Goal: Task Accomplishment & Management: Contribute content

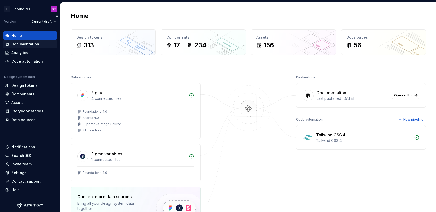
click at [28, 44] on div "Documentation" at bounding box center [25, 44] width 28 height 5
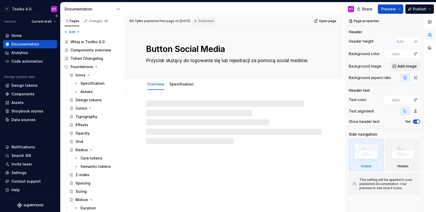
type textarea "*"
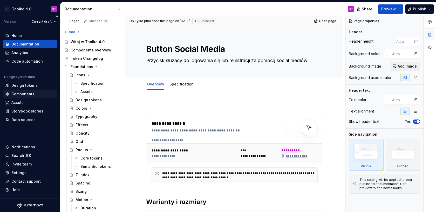
click at [29, 93] on div "Components" at bounding box center [22, 93] width 23 height 5
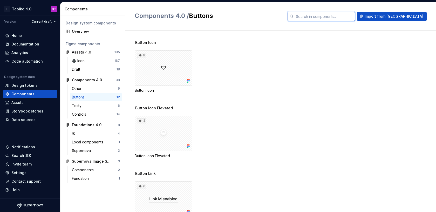
click at [329, 16] on input "text" at bounding box center [324, 16] width 61 height 9
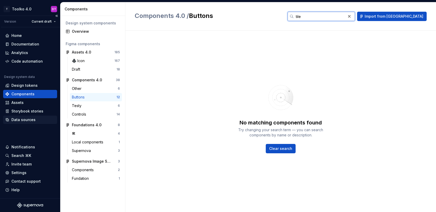
type input "tile"
click at [19, 118] on div "Data sources" at bounding box center [23, 119] width 24 height 5
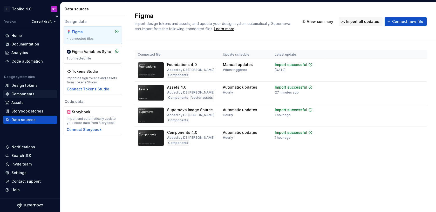
click at [23, 94] on div "Components" at bounding box center [22, 93] width 23 height 5
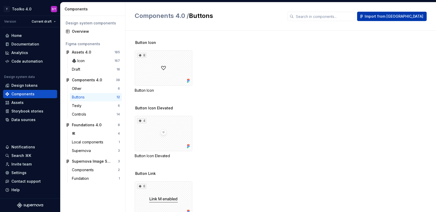
click at [393, 17] on span "Import from Figma" at bounding box center [394, 16] width 59 height 5
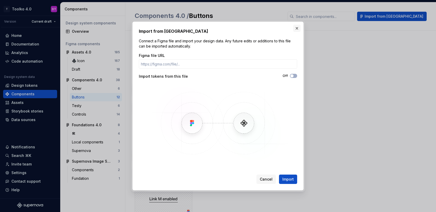
click at [298, 30] on button "button" at bounding box center [296, 28] width 7 height 7
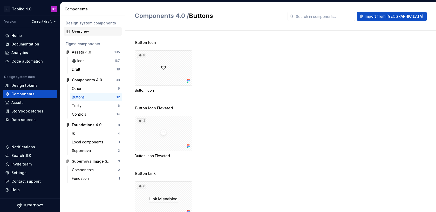
click at [84, 30] on div "Overview" at bounding box center [96, 31] width 48 height 5
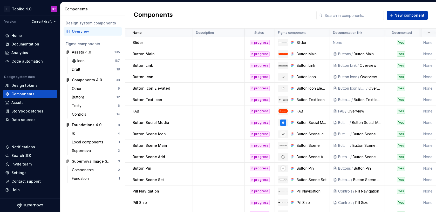
click at [397, 14] on span "New component" at bounding box center [410, 15] width 30 height 5
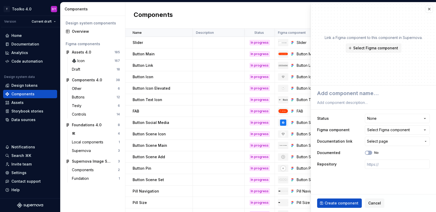
type textarea "*"
click at [397, 130] on div "Select Figma component" at bounding box center [388, 129] width 43 height 5
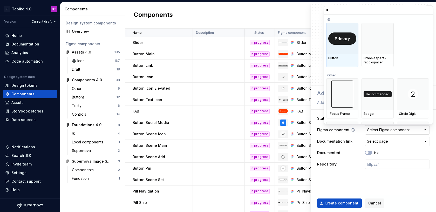
type input "**"
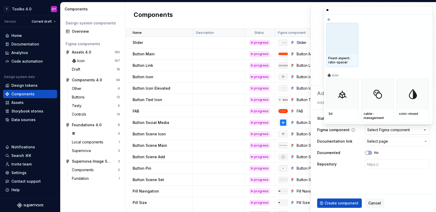
type textarea "*"
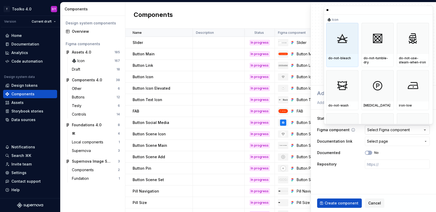
type input "*"
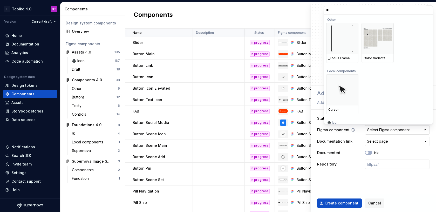
type input "*"
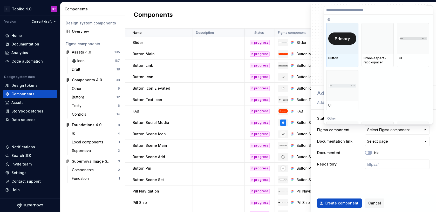
click at [342, 180] on html "T Toolko 4.0 DT Version Current draft Home Documentation Analytics Code automat…" at bounding box center [218, 106] width 436 height 212
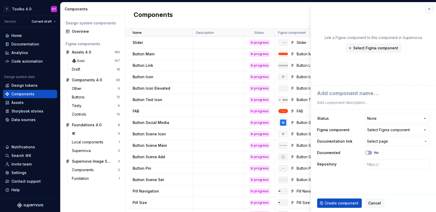
click at [429, 8] on button "button" at bounding box center [429, 8] width 7 height 7
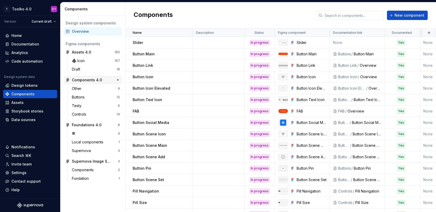
click at [86, 78] on div "Components 4.0" at bounding box center [87, 79] width 30 height 5
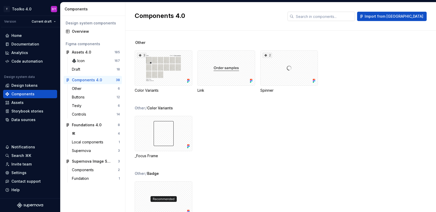
click at [329, 16] on input "text" at bounding box center [324, 16] width 61 height 9
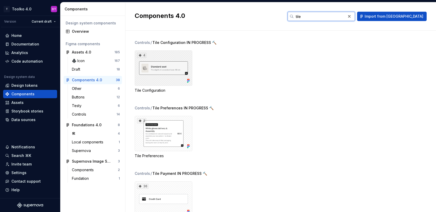
type input "tile"
click at [172, 65] on div "4" at bounding box center [164, 67] width 58 height 35
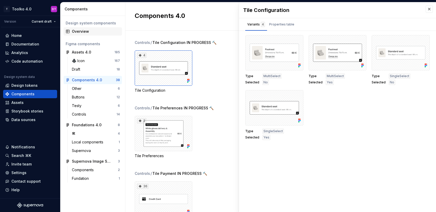
click at [84, 32] on div "Overview" at bounding box center [96, 31] width 48 height 5
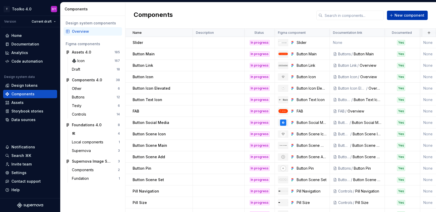
click at [399, 13] on span "New component" at bounding box center [410, 15] width 30 height 5
type textarea "*"
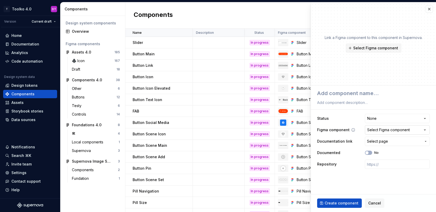
click at [393, 130] on div "Select Figma component" at bounding box center [388, 129] width 43 height 5
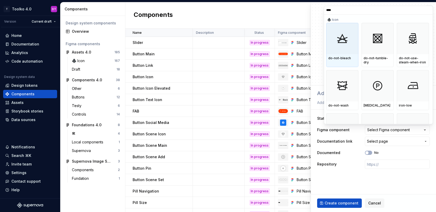
type input "****"
click at [427, 12] on input "****" at bounding box center [378, 10] width 109 height 4
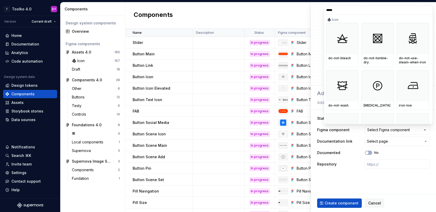
click at [374, 206] on html "T Toolko 4.0 DT Version Current draft Home Documentation Analytics Code automat…" at bounding box center [218, 106] width 436 height 212
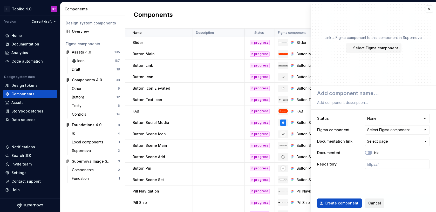
click at [376, 203] on span "Cancel" at bounding box center [374, 202] width 13 height 5
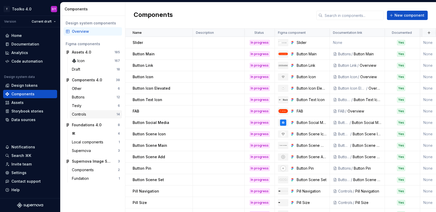
click at [82, 114] on div "Controls" at bounding box center [80, 114] width 16 height 5
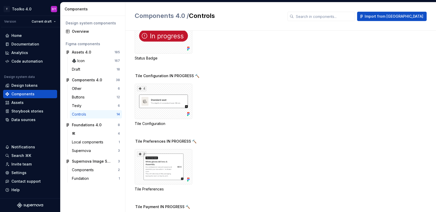
scroll to position [453, 0]
click at [152, 122] on div "Tile Configuration" at bounding box center [164, 122] width 58 height 5
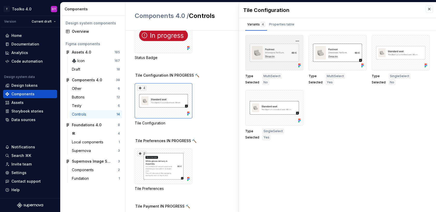
click at [264, 55] on div at bounding box center [274, 52] width 58 height 35
click at [298, 40] on button "button" at bounding box center [297, 40] width 7 height 7
click at [339, 109] on div "Type MultiSelect Selected No Type MultiSelect Selected Yes Type SingleSelect Se…" at bounding box center [337, 87] width 185 height 105
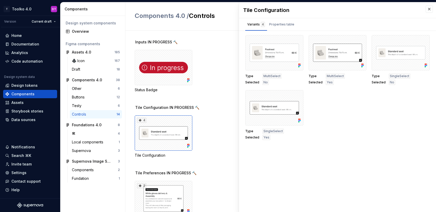
scroll to position [421, 0]
click at [84, 29] on div "Overview" at bounding box center [96, 31] width 48 height 5
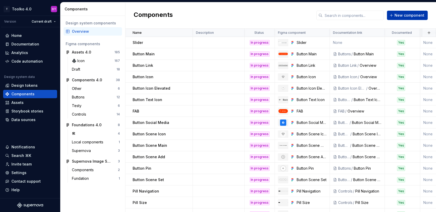
click at [402, 15] on span "New component" at bounding box center [410, 15] width 30 height 5
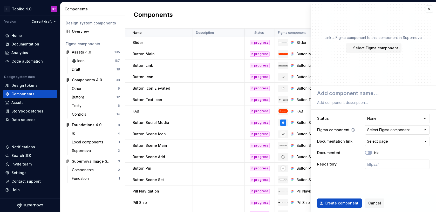
click at [379, 129] on div "Select Figma component" at bounding box center [388, 129] width 43 height 5
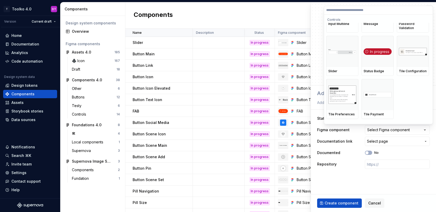
scroll to position [3073, 0]
click at [413, 53] on img at bounding box center [413, 51] width 28 height 8
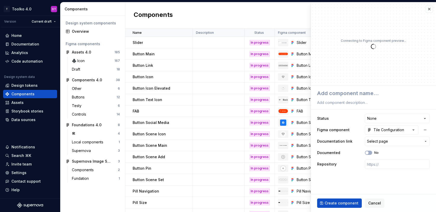
type textarea "*"
click at [379, 118] on html "T Toolko 4.0 DT Version Current draft Home Documentation Analytics Code automat…" at bounding box center [218, 106] width 436 height 212
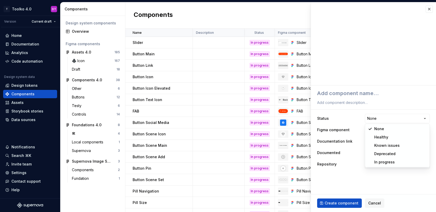
select select "**********"
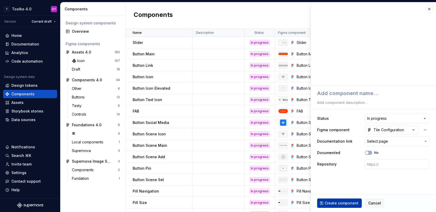
click at [337, 201] on span "Create component" at bounding box center [342, 202] width 34 height 5
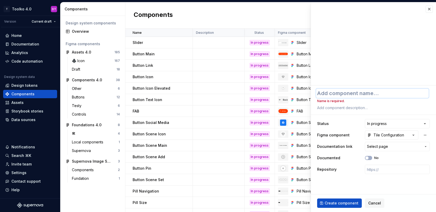
type textarea "*"
type textarea "T"
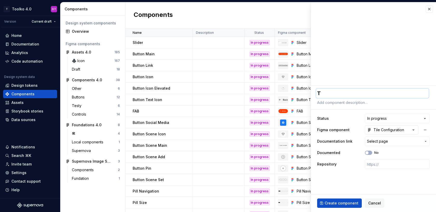
type textarea "*"
type textarea "Ti"
type textarea "*"
type textarea "Til"
type textarea "*"
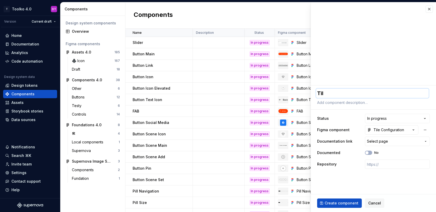
type textarea "Tile"
type textarea "*"
type textarea "Tile"
type textarea "*"
type textarea "Tile C"
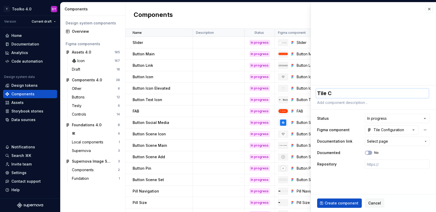
type textarea "*"
type textarea "Tile Co"
type textarea "*"
type textarea "Tile Con"
type textarea "*"
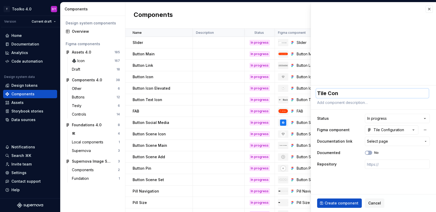
type textarea "Tile Conf"
type textarea "*"
type textarea "Tile Confi"
type textarea "*"
type textarea "Tile Config"
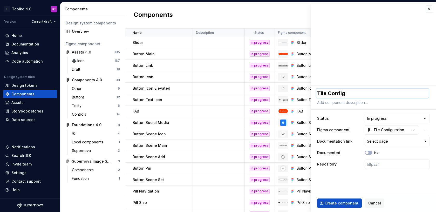
type textarea "*"
type textarea "Tile Configu"
type textarea "*"
type textarea "Tile Configur"
type textarea "*"
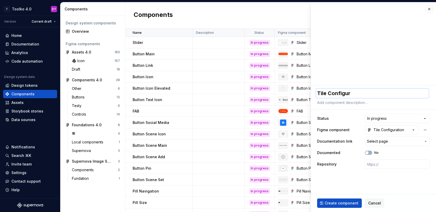
type textarea "Tile Configura"
type textarea "*"
type textarea "Tile Configurat"
type textarea "*"
type textarea "Tile Configurati"
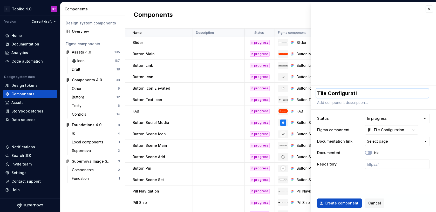
type textarea "*"
type textarea "Tile Configuratio"
type textarea "*"
type textarea "Tile Configuration"
click at [335, 200] on span "Create component" at bounding box center [342, 202] width 34 height 5
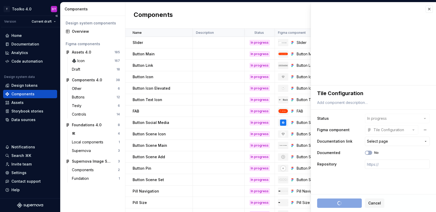
type textarea "*"
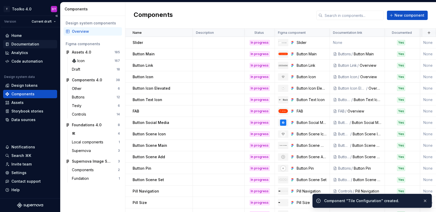
click at [26, 45] on div "Documentation" at bounding box center [25, 44] width 28 height 5
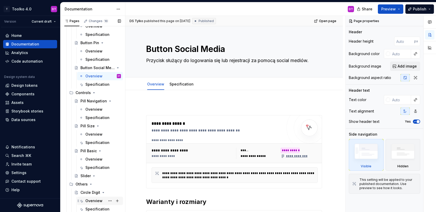
scroll to position [446, 0]
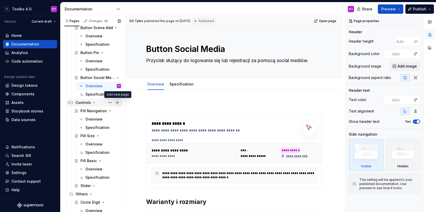
click at [118, 103] on button "Page tree" at bounding box center [117, 102] width 7 height 7
type textarea "*"
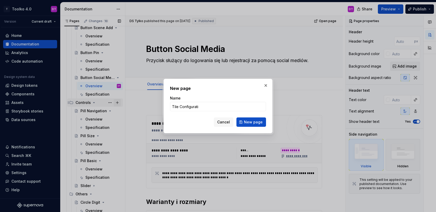
type input "Tile Configuratio"
click button "New page" at bounding box center [252, 121] width 30 height 9
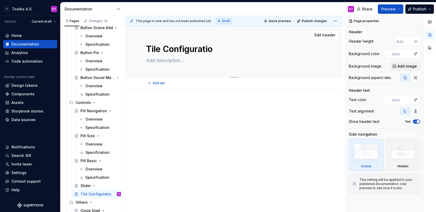
click at [213, 50] on textarea "Tile Configuratio" at bounding box center [233, 49] width 176 height 12
type textarea "*"
type textarea "Tile Configuration"
type textarea "*"
type textarea "Tile Configuration"
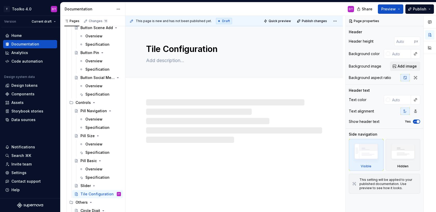
click at [193, 141] on div at bounding box center [234, 121] width 176 height 44
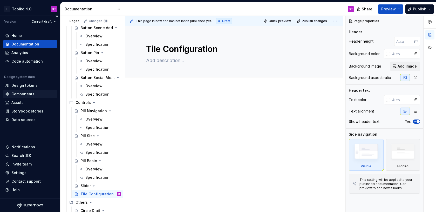
click at [32, 95] on div "Components" at bounding box center [22, 93] width 23 height 5
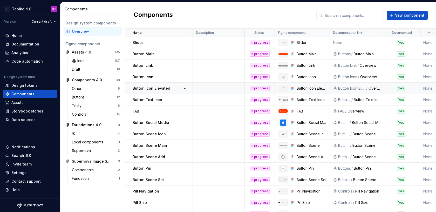
scroll to position [31, 0]
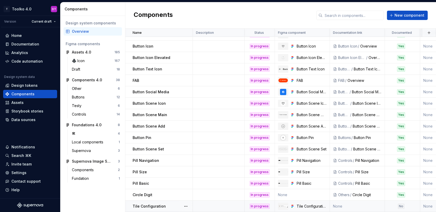
click at [363, 206] on td "None" at bounding box center [357, 205] width 55 height 11
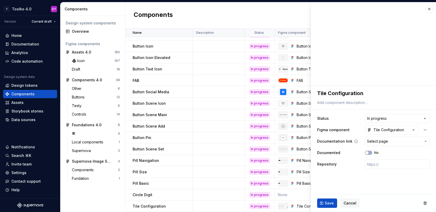
click at [375, 143] on span "Select page" at bounding box center [377, 141] width 21 height 5
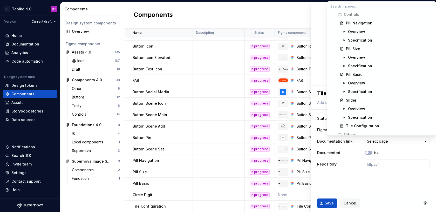
scroll to position [597, 0]
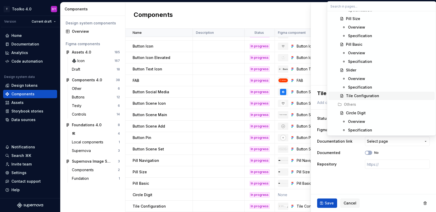
click at [362, 96] on div "Tile Configuration" at bounding box center [362, 95] width 33 height 5
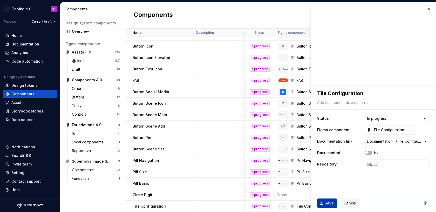
click at [331, 201] on span "Save" at bounding box center [329, 202] width 9 height 5
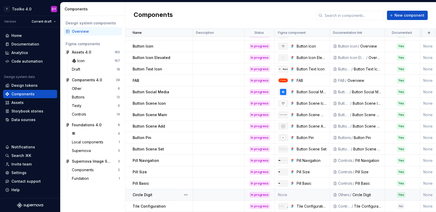
click at [286, 193] on td "None" at bounding box center [302, 194] width 55 height 11
type textarea "*"
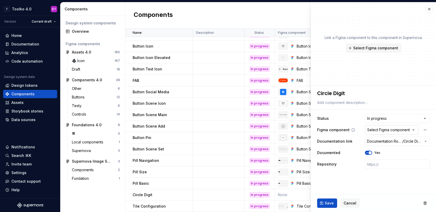
click at [377, 130] on div "Select Figma component" at bounding box center [388, 129] width 43 height 5
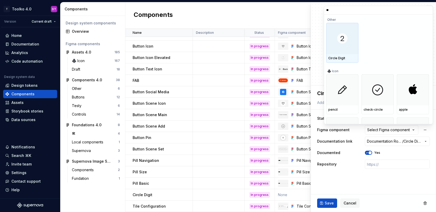
type input "***"
click at [340, 40] on img at bounding box center [342, 38] width 10 height 10
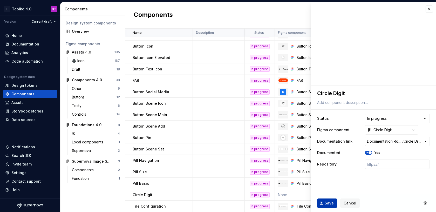
click at [331, 202] on span "Save" at bounding box center [329, 202] width 9 height 5
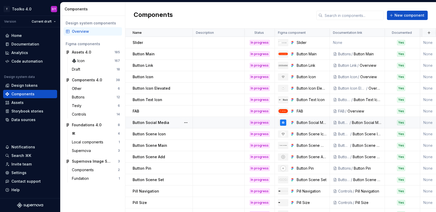
scroll to position [31, 0]
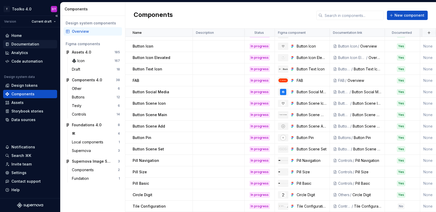
click at [33, 43] on div "Documentation" at bounding box center [25, 44] width 28 height 5
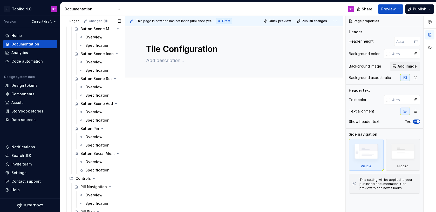
scroll to position [464, 0]
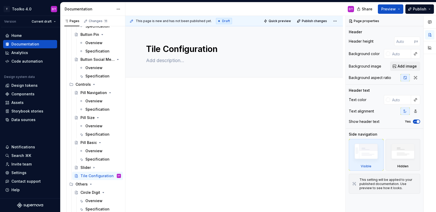
type textarea "*"
click at [146, 84] on button "Add tab" at bounding box center [156, 82] width 21 height 7
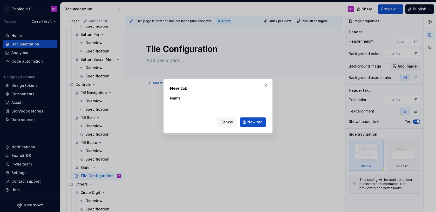
type input "o"
click at [253, 121] on span "New tab" at bounding box center [254, 121] width 15 height 5
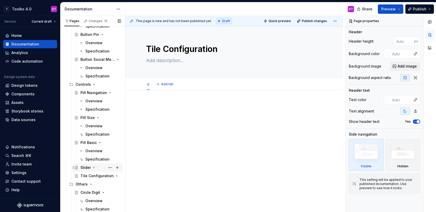
click at [94, 167] on icon "Page tree" at bounding box center [94, 167] width 1 height 1
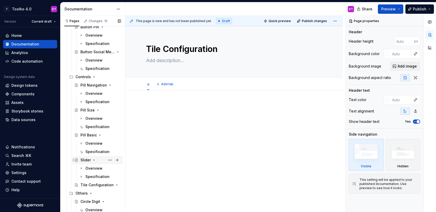
scroll to position [481, 0]
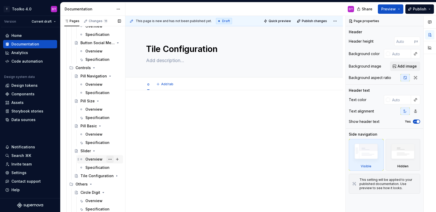
click at [109, 157] on button "Page tree" at bounding box center [109, 159] width 7 height 7
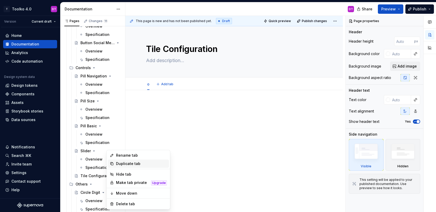
click at [117, 163] on div "Duplicate tab" at bounding box center [141, 163] width 51 height 5
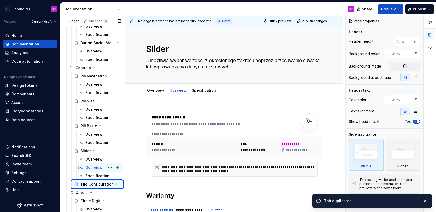
type textarea "*"
type textarea "Tile Configuration"
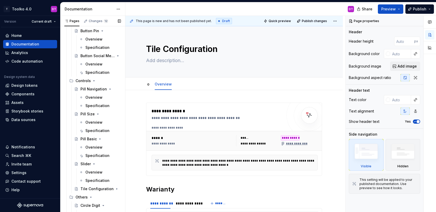
scroll to position [481, 0]
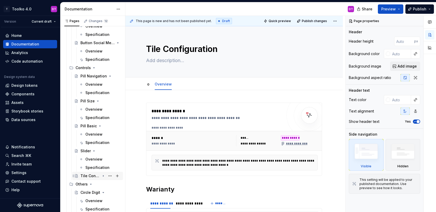
click at [104, 176] on icon "Page tree" at bounding box center [103, 176] width 4 height 4
click at [111, 167] on button "Page tree" at bounding box center [109, 167] width 7 height 7
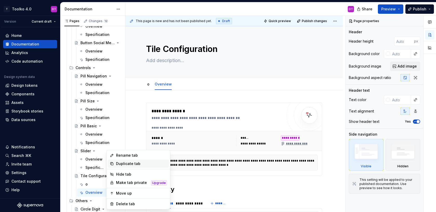
click at [121, 165] on div "Duplicate tab" at bounding box center [141, 163] width 51 height 5
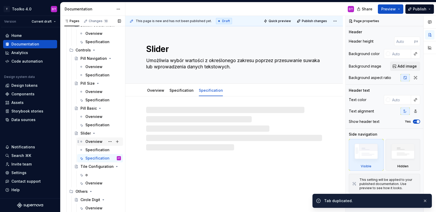
scroll to position [506, 0]
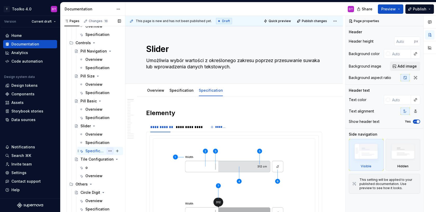
click at [111, 149] on button "Page tree" at bounding box center [109, 150] width 7 height 7
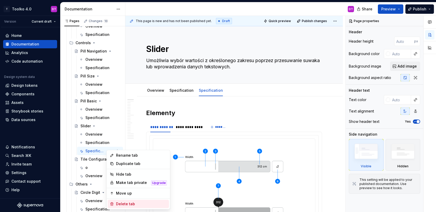
click at [118, 204] on div "Delete tab" at bounding box center [141, 203] width 51 height 5
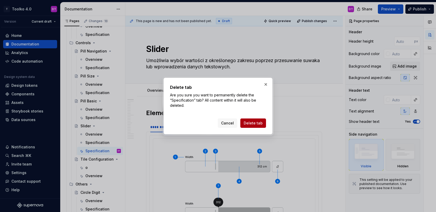
click at [252, 121] on span "Delete tab" at bounding box center [253, 122] width 19 height 5
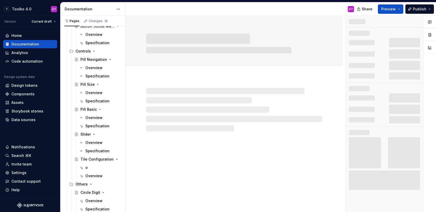
scroll to position [497, 0]
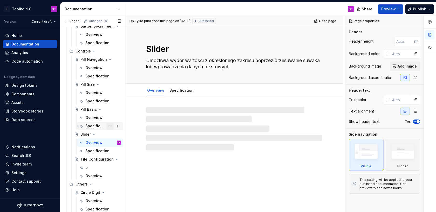
click at [110, 127] on button "Page tree" at bounding box center [109, 125] width 7 height 7
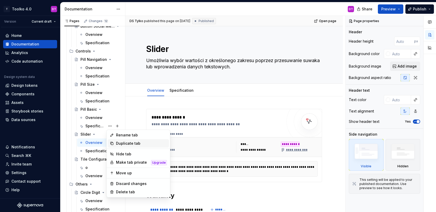
click at [131, 144] on div "Duplicate tab" at bounding box center [141, 143] width 51 height 5
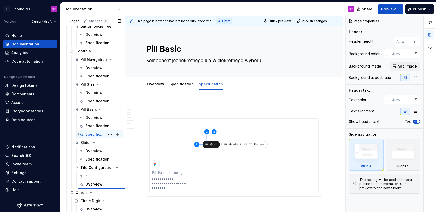
type textarea "*"
type textarea "Tile Configuration"
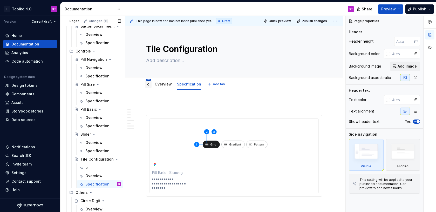
click at [149, 80] on html "T Toolko 4.0 DT Version Current draft Home Documentation Analytics Code automat…" at bounding box center [218, 106] width 436 height 212
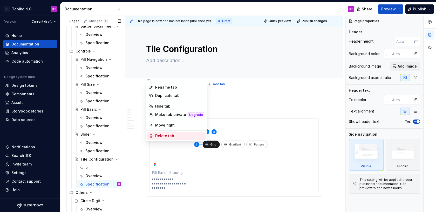
click at [161, 137] on div "Delete tab" at bounding box center [179, 135] width 49 height 5
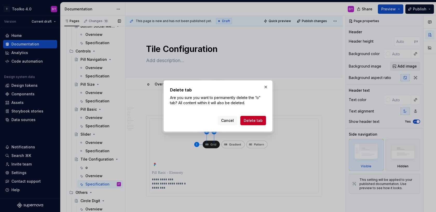
click at [257, 120] on span "Delete tab" at bounding box center [253, 120] width 19 height 5
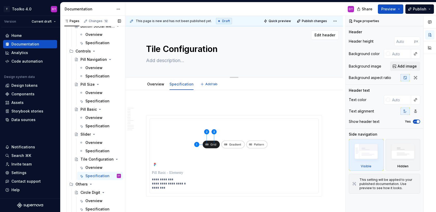
click at [162, 61] on textarea at bounding box center [233, 60] width 176 height 8
type textarea "*"
type textarea "K"
type textarea "*"
type textarea "Ko"
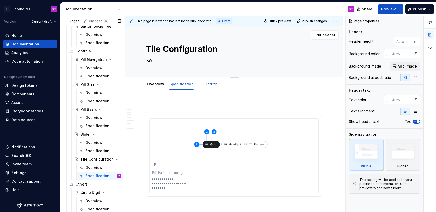
type textarea "*"
type textarea "Kom"
type textarea "*"
type textarea "Komp"
type textarea "*"
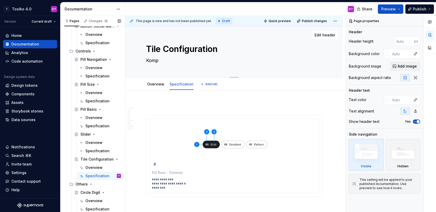
type textarea "Kompo"
type textarea "*"
type textarea "Kompon"
type textarea "*"
type textarea "Kompone"
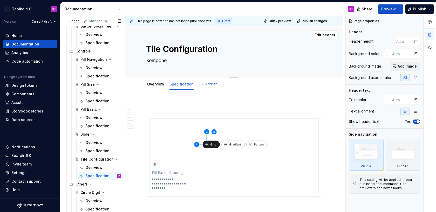
type textarea "*"
type textarea "Komponen"
type textarea "*"
type textarea "Komponent"
type textarea "*"
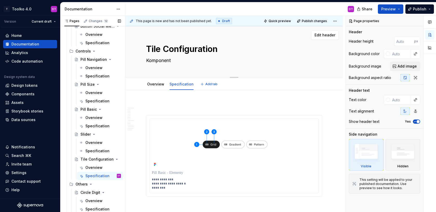
type textarea "Komponent"
type textarea "*"
type textarea "Komponent w"
type textarea "*"
type textarea "Komponent wy"
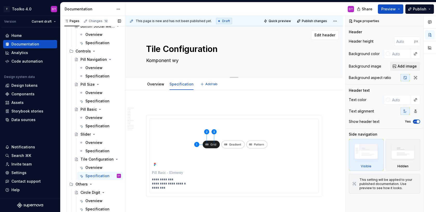
type textarea "*"
type textarea "Komponent wyb"
type textarea "*"
type textarea "Komponent wybo"
type textarea "*"
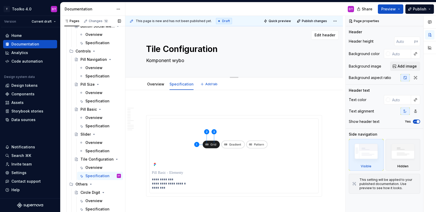
type textarea "Komponent wybor"
type textarea "*"
type textarea "Komponent wyboru"
type textarea "*"
type textarea "Komponent wybor"
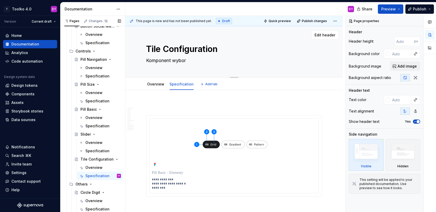
type textarea "*"
type textarea "Komponent wybo"
type textarea "*"
type textarea "Komponent wyb"
type textarea "*"
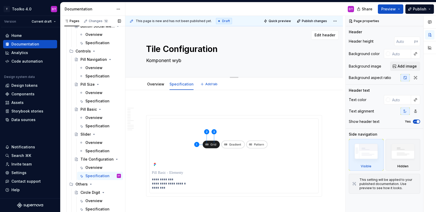
type textarea "Komponent wy"
type textarea "*"
type textarea "Komponent w"
type textarea "*"
type textarea "Komponent"
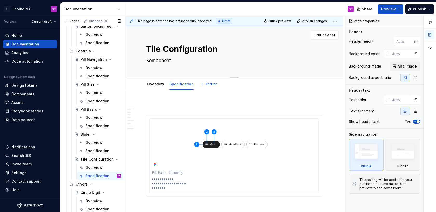
type textarea "*"
type textarea "Komponent j"
type textarea "*"
type textarea "Komponent je"
type textarea "*"
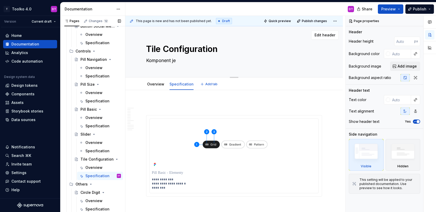
type textarea "Komponent jed"
type textarea "*"
type textarea "Komponent jedn"
type textarea "*"
type textarea "Komponent jedno"
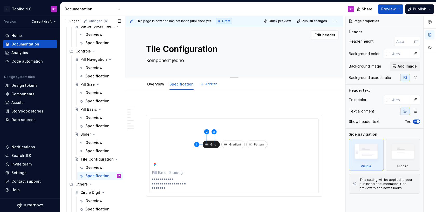
type textarea "*"
type textarea "Komponent jednok"
type textarea "*"
type textarea "Komponent jednokr"
type textarea "*"
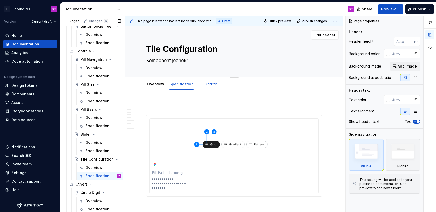
type textarea "Komponent jednokro"
type textarea "*"
type textarea "Komponent jednokrot"
type textarea "*"
type textarea "Komponent jednokrotn"
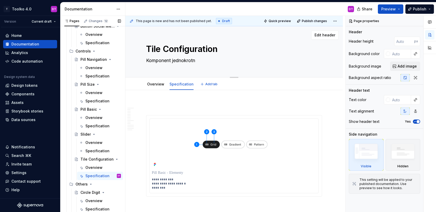
type textarea "*"
type textarea "Komponent jednokrotne"
type textarea "*"
type textarea "Komponent jednokrotneg"
type textarea "*"
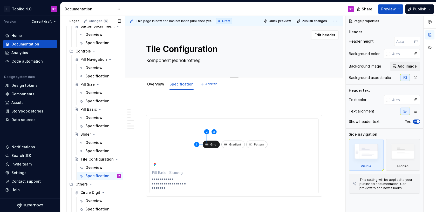
type textarea "Komponent jednokrotnego"
type textarea "*"
type textarea "Komponent jednokrotnego,"
type textarea "*"
type textarea "Komponent jednokrotnego,"
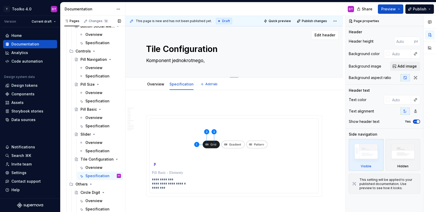
type textarea "*"
type textarea "Komponent jednokrotnego, l"
type textarea "*"
type textarea "Komponent jednokrotnego, lu"
type textarea "*"
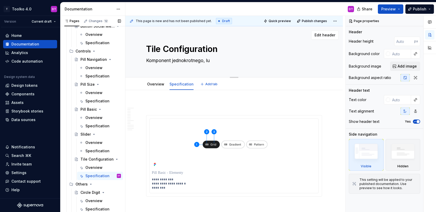
type textarea "Komponent jednokrotnego, l"
type textarea "*"
type textarea "Komponent jednokrotnego,"
type textarea "*"
type textarea "Komponent jednokrotnego,"
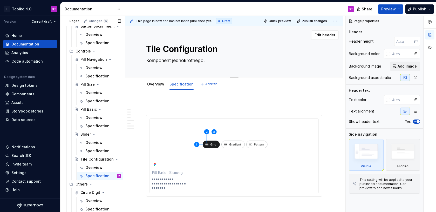
type textarea "*"
type textarea "Komponent jednokrotnego"
type textarea "*"
type textarea "Komponent jednokrotnego"
type textarea "*"
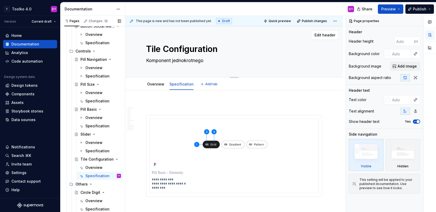
type textarea "Komponent jednokrotnego l"
type textarea "*"
type textarea "Komponent jednokrotnego lu"
type textarea "*"
type textarea "Komponent jednokrotnego lub"
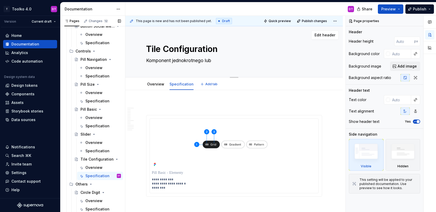
type textarea "*"
type textarea "Komponent jednokrotnego lub"
type textarea "*"
type textarea "Komponent jednokrotnego lub wi"
type textarea "*"
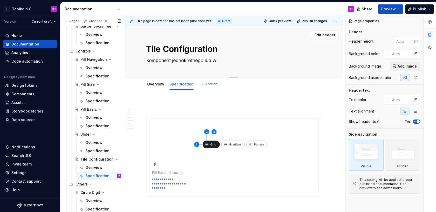
type textarea "Komponent jednokrotnego lub wie"
type textarea "*"
type textarea "Komponent jednokrotnego lub wiel"
type textarea "*"
type textarea "Komponent jednokrotnego lub wielo"
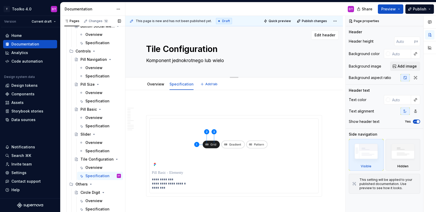
type textarea "*"
type textarea "Komponent jednokrotnego lub wielok"
type textarea "*"
type textarea "Komponent jednokrotnego lub wielokr"
type textarea "*"
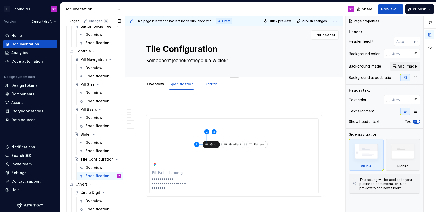
type textarea "Komponent jednokrotnego lub wielokro"
type textarea "*"
type textarea "Komponent jednokrotnego lub wielokrot"
type textarea "*"
type textarea "Komponent jednokrotnego lub wielokrotn"
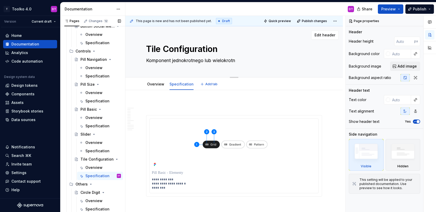
type textarea "*"
type textarea "Komponent jednokrotnego lub wielokrotne"
type textarea "*"
type textarea "Komponent jednokrotnego lub wielokrotneg"
type textarea "*"
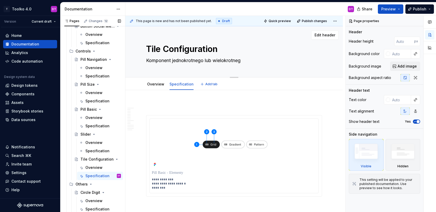
type textarea "Komponent jednokrotnego lub wielokrotnego"
type textarea "*"
type textarea "Komponent jednokrotnego lub wielokrotnego"
type textarea "*"
type textarea "Komponent jednokrotnego lub wielokrotnego w"
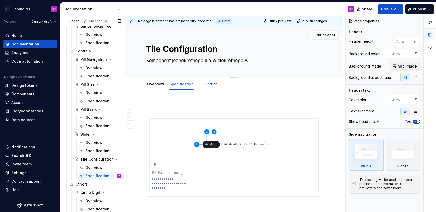
type textarea "*"
type textarea "Komponent jednokrotnego lub wielokrotnego wy"
type textarea "*"
type textarea "Komponent jednokrotnego lub wielokrotnego wyb"
type textarea "*"
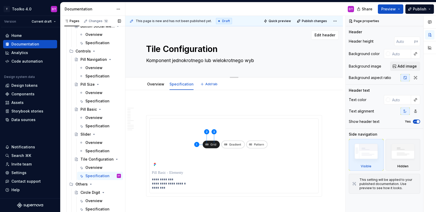
type textarea "Komponent jednokrotnego lub wielokrotnego wybo"
type textarea "*"
type textarea "Komponent jednokrotnego lub wielokrotnego wybor"
type textarea "*"
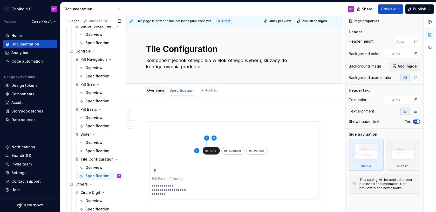
click at [157, 90] on link "Overview" at bounding box center [155, 90] width 17 height 4
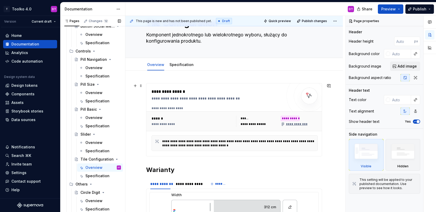
scroll to position [28, 0]
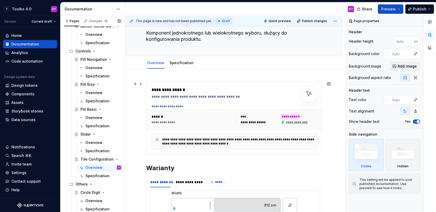
click at [203, 98] on div "**********" at bounding box center [218, 96] width 133 height 5
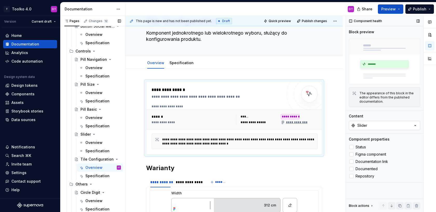
click at [361, 125] on div "Slider" at bounding box center [363, 125] width 10 height 5
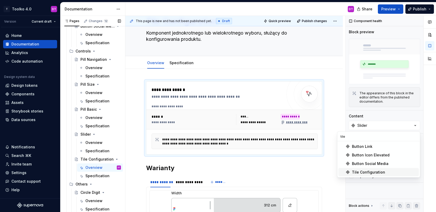
click at [356, 171] on div "Tile Configuration" at bounding box center [368, 172] width 33 height 5
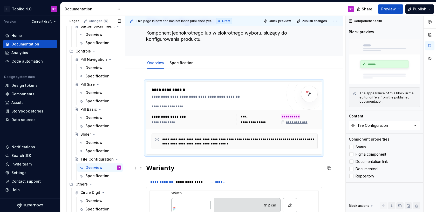
click at [264, 172] on h2 "Warianty" at bounding box center [234, 168] width 176 height 8
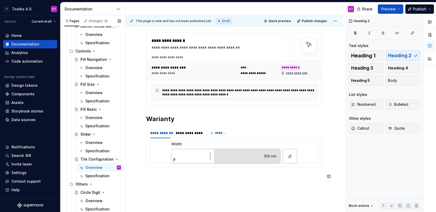
scroll to position [114, 0]
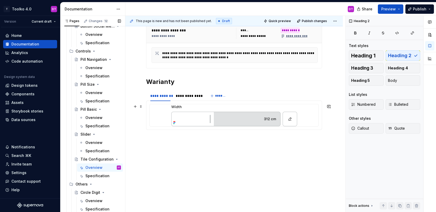
click at [218, 113] on img at bounding box center [234, 115] width 126 height 22
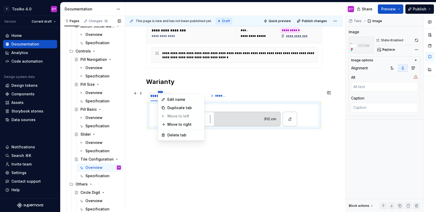
click at [159, 92] on html "T Toolko 4.0 DT Version Current draft Home Documentation Analytics Code automat…" at bounding box center [218, 106] width 436 height 212
click at [174, 99] on div "Edit name" at bounding box center [184, 99] width 34 height 5
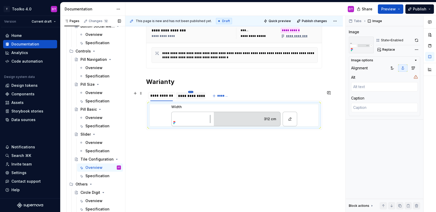
click at [191, 91] on html "T Toolko 4.0 DT Version Current draft Home Documentation Analytics Code automat…" at bounding box center [218, 106] width 436 height 212
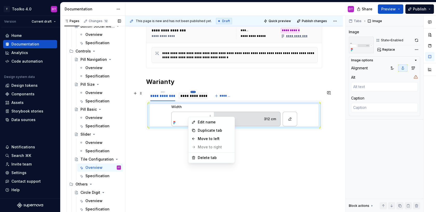
scroll to position [91, 0]
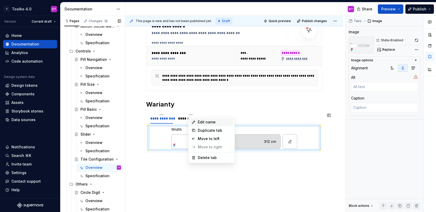
click at [204, 122] on div "Edit name" at bounding box center [215, 121] width 34 height 5
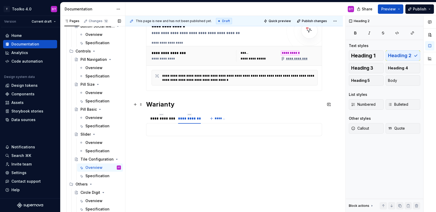
click at [209, 102] on h2 "Warianty" at bounding box center [234, 104] width 176 height 8
click at [165, 120] on div "**********" at bounding box center [161, 118] width 23 height 5
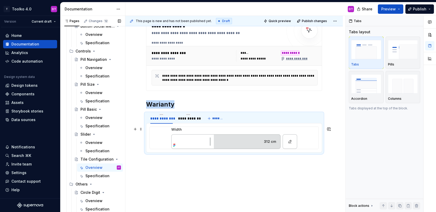
click at [205, 141] on img at bounding box center [234, 138] width 126 height 22
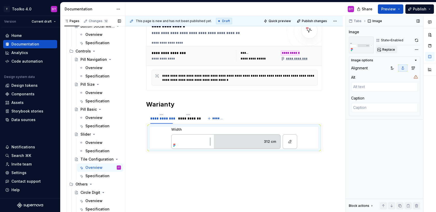
click at [387, 51] on span "Replace" at bounding box center [388, 50] width 13 height 4
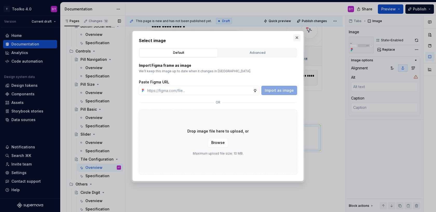
click at [297, 36] on button "button" at bounding box center [296, 37] width 7 height 7
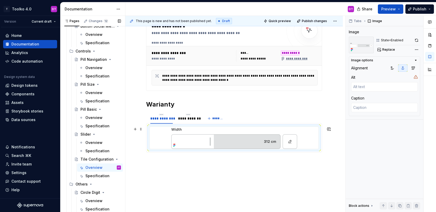
click at [235, 136] on img at bounding box center [234, 138] width 126 height 22
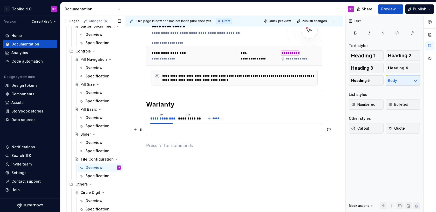
click at [193, 128] on p at bounding box center [234, 129] width 169 height 6
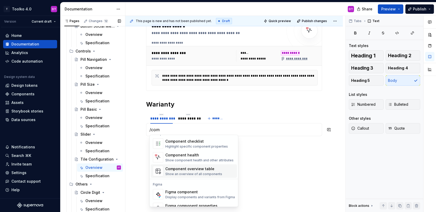
scroll to position [16, 0]
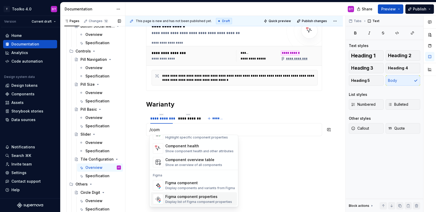
click at [185, 197] on div "Figma component properties" at bounding box center [198, 196] width 67 height 5
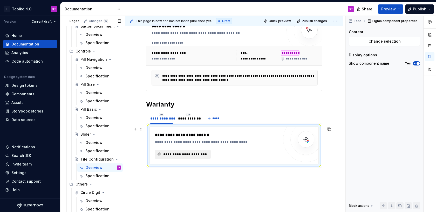
click at [191, 154] on span "**********" at bounding box center [185, 154] width 45 height 5
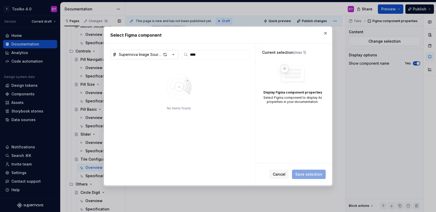
click at [131, 55] on div "Supernova Image Source" at bounding box center [140, 54] width 43 height 5
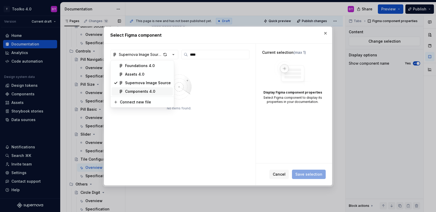
click at [130, 92] on div "Components 4.0" at bounding box center [140, 91] width 30 height 5
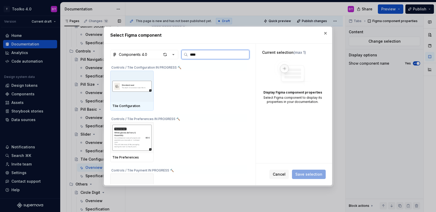
click at [130, 92] on img at bounding box center [131, 86] width 39 height 24
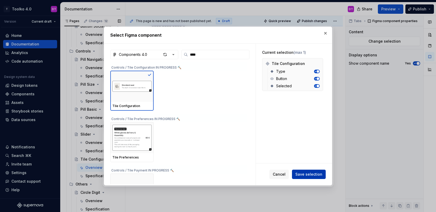
click at [302, 174] on span "Save selection" at bounding box center [308, 174] width 27 height 5
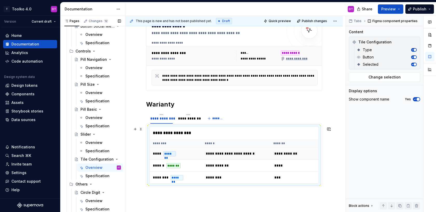
click at [264, 159] on td "**********" at bounding box center [236, 154] width 69 height 12
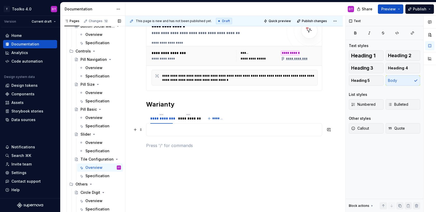
click at [161, 131] on p at bounding box center [234, 129] width 169 height 6
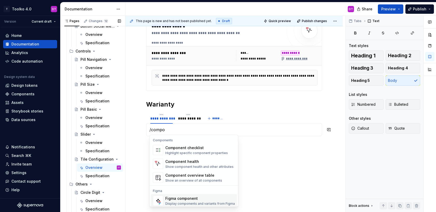
click at [181, 201] on div "Display components and variants from Figma" at bounding box center [200, 203] width 70 height 4
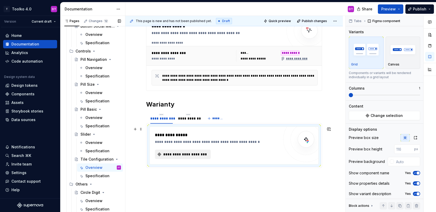
click at [187, 153] on span "**********" at bounding box center [185, 154] width 45 height 5
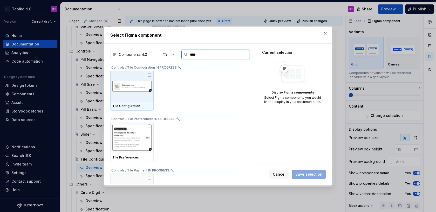
click at [133, 100] on div at bounding box center [131, 86] width 43 height 31
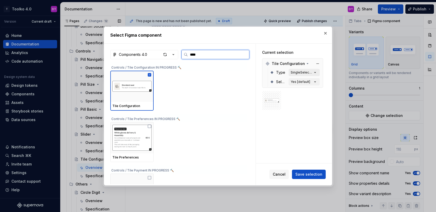
click at [310, 72] on div "SingleSelect [default]" at bounding box center [302, 72] width 22 height 4
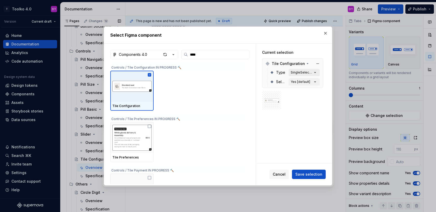
click at [318, 72] on icon "button" at bounding box center [315, 72] width 5 height 5
click at [315, 80] on icon "button" at bounding box center [315, 81] width 5 height 5
click at [305, 172] on span "Save selection" at bounding box center [308, 174] width 27 height 5
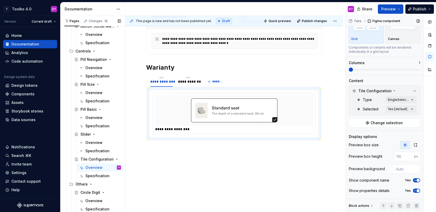
scroll to position [35, 0]
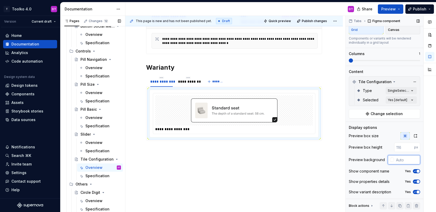
click at [405, 160] on input "text" at bounding box center [407, 159] width 26 height 9
click at [392, 92] on div "Comments Open comments No comments yet Select ‘Comment’ from the block context …" at bounding box center [391, 114] width 90 height 196
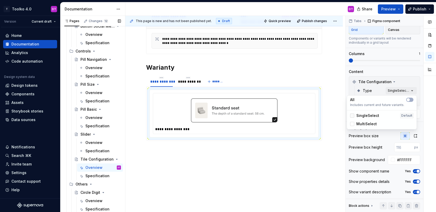
click at [353, 116] on div at bounding box center [352, 115] width 4 height 4
click at [400, 70] on div "Comments Open comments No comments yet Select ‘Comment’ from the block context …" at bounding box center [391, 114] width 90 height 196
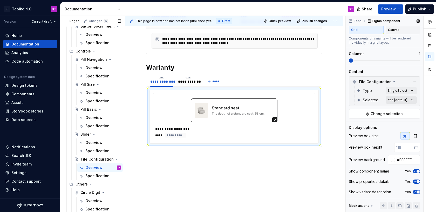
click at [391, 100] on div "Comments Open comments No comments yet Select ‘Comment’ from the block context …" at bounding box center [391, 114] width 90 height 196
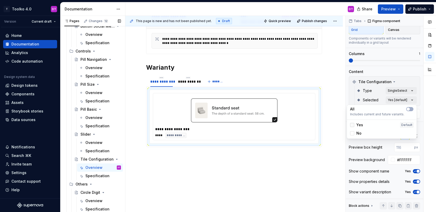
click at [351, 125] on div at bounding box center [352, 125] width 4 height 4
click at [351, 134] on div at bounding box center [352, 133] width 4 height 4
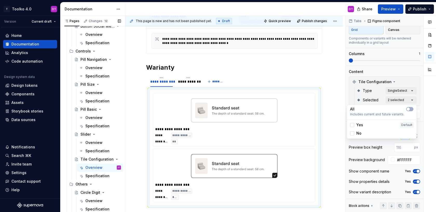
click at [398, 74] on div "Comments Open comments No comments yet Select ‘Comment’ from the block context …" at bounding box center [391, 114] width 90 height 196
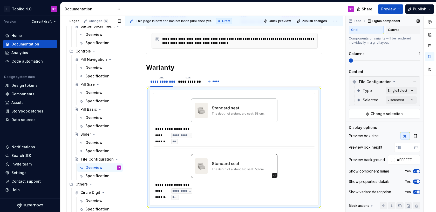
click at [414, 170] on icon "button" at bounding box center [415, 171] width 4 height 3
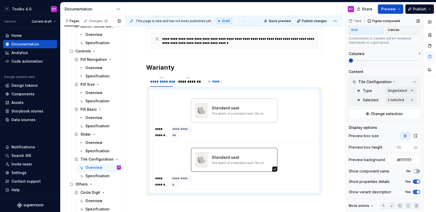
click at [417, 180] on span "button" at bounding box center [418, 181] width 3 height 3
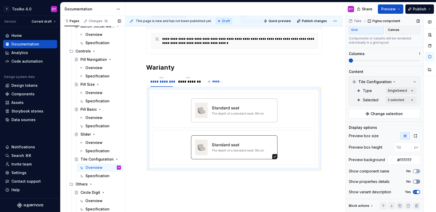
click at [417, 180] on icon "button" at bounding box center [415, 181] width 4 height 3
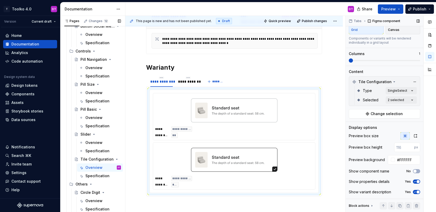
click at [416, 190] on icon "button" at bounding box center [415, 191] width 4 height 3
click at [177, 112] on div at bounding box center [234, 110] width 158 height 30
click at [408, 204] on button "button" at bounding box center [408, 205] width 7 height 7
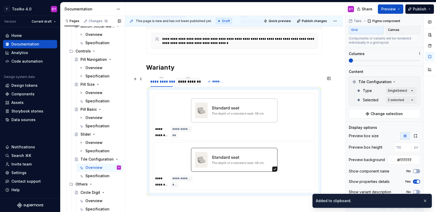
click at [193, 82] on div "**********" at bounding box center [188, 81] width 21 height 5
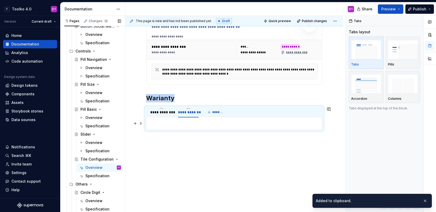
click at [186, 126] on p at bounding box center [234, 123] width 169 height 6
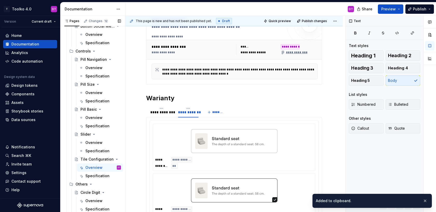
scroll to position [128, 0]
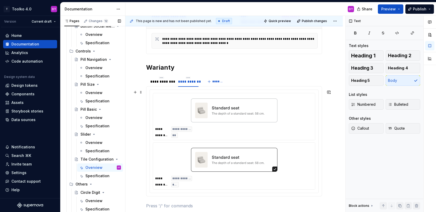
click at [206, 120] on img at bounding box center [234, 110] width 86 height 26
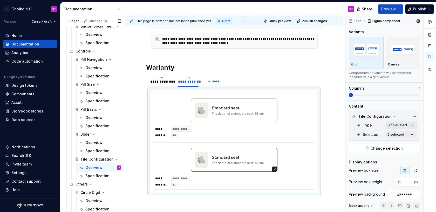
click at [394, 124] on div "Comments Open comments No comments yet Select ‘Comment’ from the block context …" at bounding box center [391, 114] width 90 height 196
click at [352, 159] on div at bounding box center [352, 158] width 4 height 4
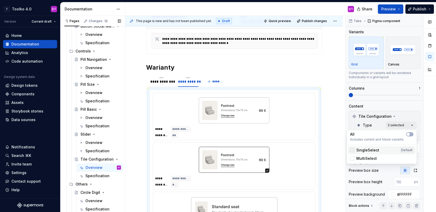
click at [352, 150] on icon at bounding box center [352, 150] width 0 height 0
click at [292, 70] on html "T Toolko 4.0 DT Version Current draft Home Documentation Analytics Code automat…" at bounding box center [218, 106] width 436 height 212
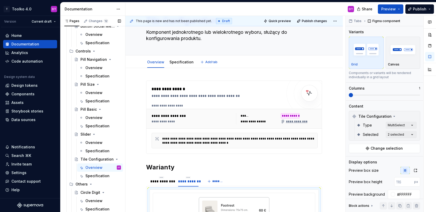
scroll to position [22, 0]
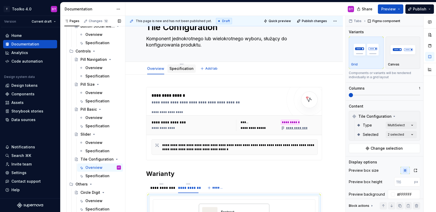
click at [174, 68] on link "Specification" at bounding box center [182, 68] width 24 height 4
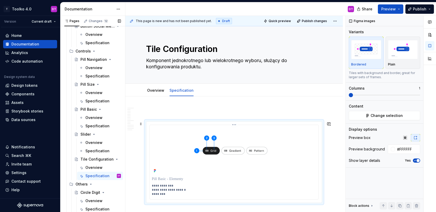
click at [204, 151] on img at bounding box center [234, 150] width 165 height 47
click at [371, 114] on button "Change selection" at bounding box center [384, 115] width 71 height 9
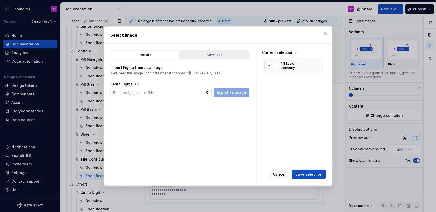
click at [201, 55] on div "Advanced" at bounding box center [214, 54] width 65 height 5
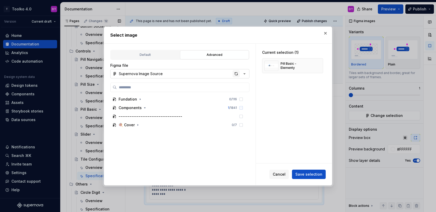
click at [235, 73] on div "button" at bounding box center [236, 73] width 7 height 7
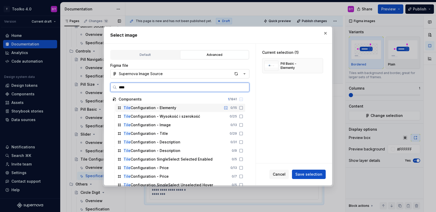
click at [157, 104] on div "Tile Configuration - Elementy 0 / 15" at bounding box center [180, 108] width 130 height 8
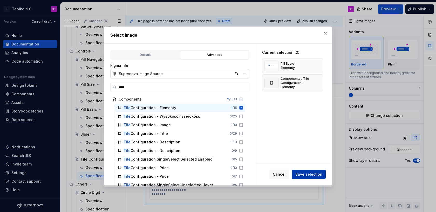
click at [304, 173] on span "Save selection" at bounding box center [308, 174] width 27 height 5
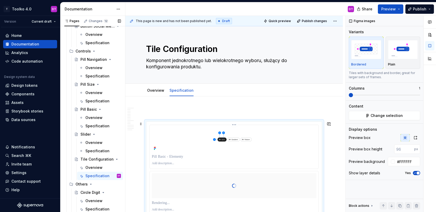
click at [236, 125] on html "T Toolko 4.0 DT Version Current draft Home Documentation Analytics Code automat…" at bounding box center [218, 106] width 436 height 212
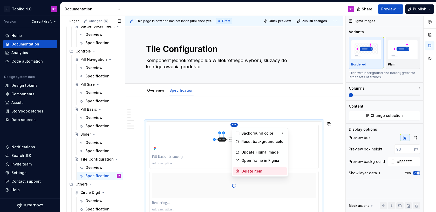
click at [244, 172] on div "Delete item" at bounding box center [262, 170] width 43 height 5
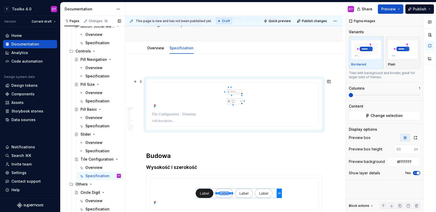
scroll to position [50, 0]
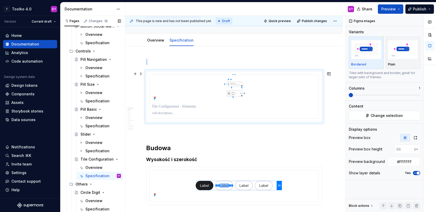
click at [277, 78] on img at bounding box center [234, 89] width 165 height 25
click at [279, 91] on img at bounding box center [234, 89] width 165 height 25
click at [415, 137] on icon "button" at bounding box center [416, 138] width 4 height 4
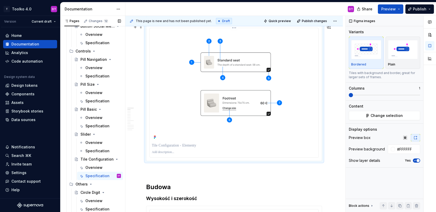
scroll to position [97, 0]
click at [164, 154] on p at bounding box center [234, 152] width 165 height 4
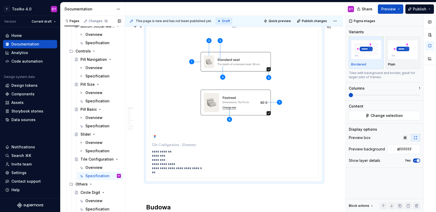
click at [175, 166] on p "**********" at bounding box center [235, 162] width 167 height 25
click at [160, 173] on p "**********" at bounding box center [235, 162] width 167 height 25
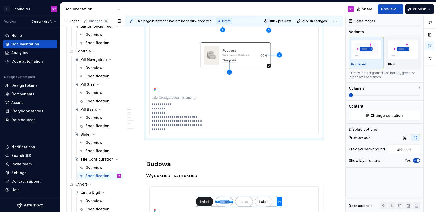
scroll to position [198, 0]
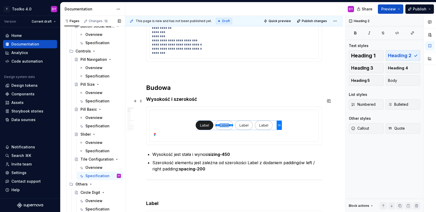
scroll to position [222, 0]
click at [226, 130] on img at bounding box center [234, 124] width 159 height 26
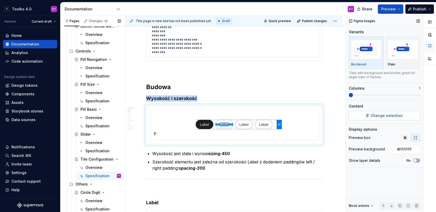
click at [371, 116] on button "Change selection" at bounding box center [384, 115] width 71 height 9
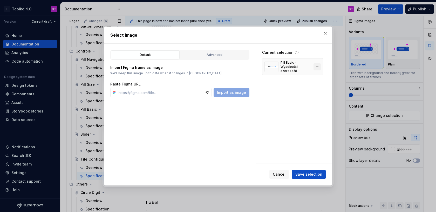
click at [320, 67] on button "button" at bounding box center [317, 66] width 7 height 7
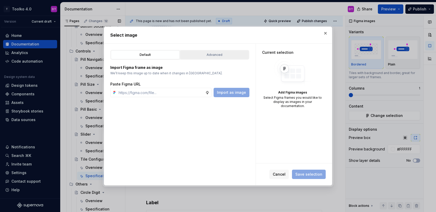
click at [198, 54] on div "Advanced" at bounding box center [214, 54] width 65 height 5
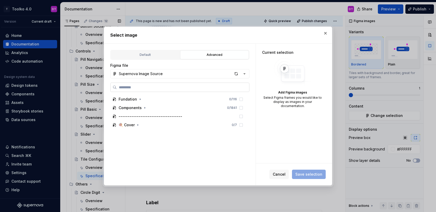
click at [172, 84] on label at bounding box center [179, 87] width 139 height 9
click at [172, 85] on input "search" at bounding box center [183, 87] width 132 height 5
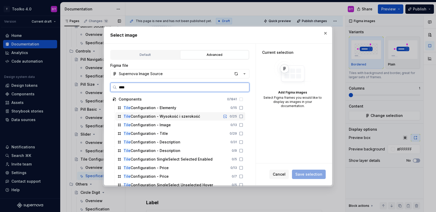
click at [142, 115] on div "Tile Configuration - Wysokość i szerokość" at bounding box center [162, 116] width 77 height 5
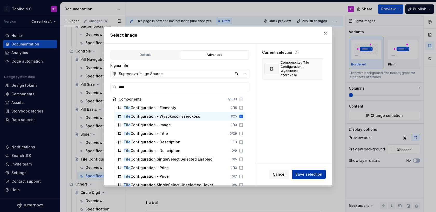
click at [304, 171] on button "Save selection" at bounding box center [309, 174] width 34 height 9
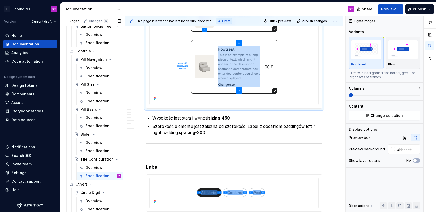
scroll to position [429, 0]
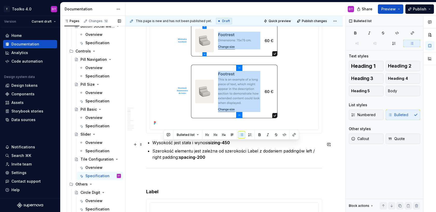
drag, startPoint x: 236, startPoint y: 145, endPoint x: 163, endPoint y: 145, distance: 72.4
click at [163, 145] on p "Wysokość jest stała i wynosi sizing-450" at bounding box center [237, 142] width 170 height 6
click at [174, 145] on p "Wysokość jest stała i wynosi sizing-450" at bounding box center [237, 142] width 170 height 6
drag, startPoint x: 173, startPoint y: 145, endPoint x: 232, endPoint y: 147, distance: 58.2
click at [232, 146] on p "Wysokość jest stała i wynosi sizing-450" at bounding box center [237, 142] width 170 height 6
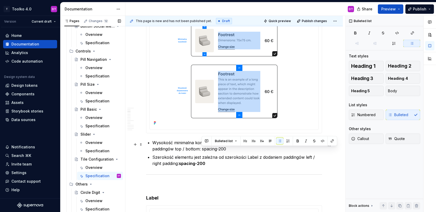
click at [202, 151] on p "Wysokość minimalna komponentu, to wysokość elementu Image z dodaniem paddingów …" at bounding box center [237, 145] width 170 height 12
click at [217, 156] on p "Szerokość elementu jest zależna od szerokości Label z dodaniem paddingów left /…" at bounding box center [237, 160] width 170 height 12
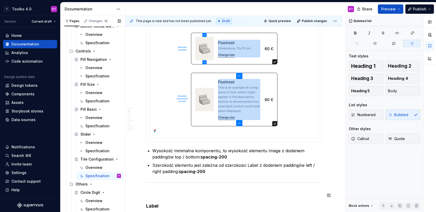
scroll to position [431, 0]
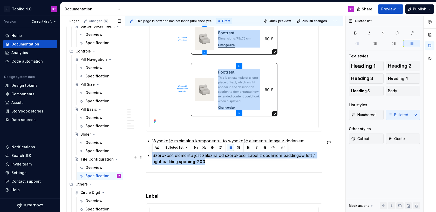
drag, startPoint x: 211, startPoint y: 164, endPoint x: 151, endPoint y: 158, distance: 60.8
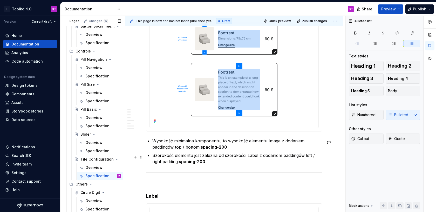
click at [163, 164] on p "Szerokość elementu jest zależna od szerokości Label z dodaniem paddingów left /…" at bounding box center [237, 158] width 170 height 12
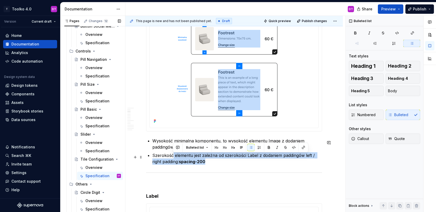
drag, startPoint x: 207, startPoint y: 163, endPoint x: 173, endPoint y: 157, distance: 34.5
click at [173, 157] on p "Szerokość elementu jest zależna od szerokości Label z dodaniem paddingów left /…" at bounding box center [237, 158] width 170 height 12
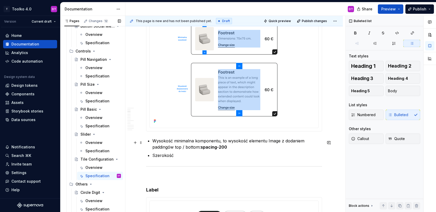
click at [233, 148] on p "Wysokość minimalna komponentu, to wysokość elementu Image z dodaniem paddingów …" at bounding box center [237, 144] width 170 height 12
click at [203, 158] on p "Jeżeli treść komponentu: Title, Description, Button Link)" at bounding box center [237, 155] width 170 height 6
click at [276, 158] on p "Jeżeli treść komponentu (Title, Description, Button Link)" at bounding box center [237, 155] width 170 height 6
click at [263, 157] on p "Jeżeli treść komponentu (Title, Description, Button Link) swoją wysokością" at bounding box center [237, 155] width 170 height 6
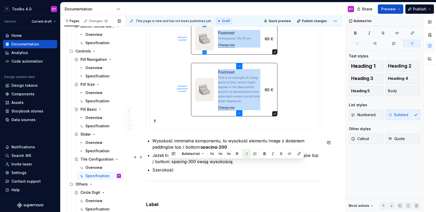
click at [169, 163] on p "Jeżeli treść komponentu (Title, Description, Button Link) z dodaniem paddingów …" at bounding box center [237, 158] width 170 height 12
click at [194, 163] on strong "spacing-300" at bounding box center [183, 161] width 26 height 5
click at [237, 164] on p "Jeżeli treść komponentu (Title, Description, Button Link) z dodaniem paddingów …" at bounding box center [237, 158] width 170 height 12
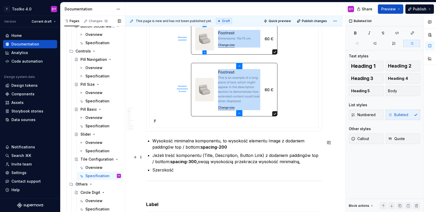
click at [165, 157] on p "Jeżeli treść komponentu (Title, Description, Button Link) z dodaniem paddingów …" at bounding box center [237, 158] width 170 height 12
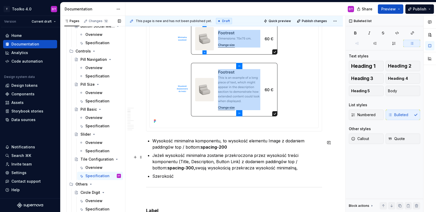
click at [313, 155] on p "Jeżeli wysokość minimalna zostanie przekroczona przez wysokość treści komponent…" at bounding box center [237, 161] width 170 height 19
drag, startPoint x: 259, startPoint y: 170, endPoint x: 153, endPoint y: 168, distance: 106.2
click at [153, 168] on p "Jeżeli wysokość minimalna zostanie przekroczona przez wysokość treści komponent…" at bounding box center [237, 161] width 170 height 19
click at [185, 177] on p "Szerokość" at bounding box center [237, 176] width 170 height 6
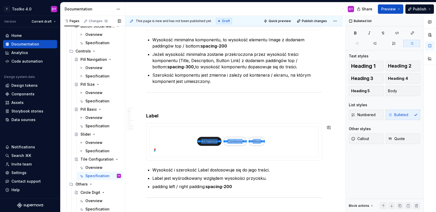
scroll to position [539, 0]
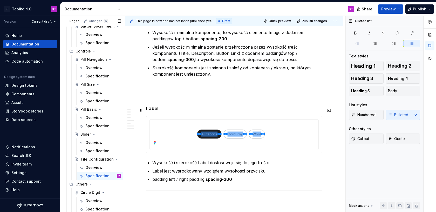
click at [152, 109] on h4 "Label" at bounding box center [234, 108] width 176 height 6
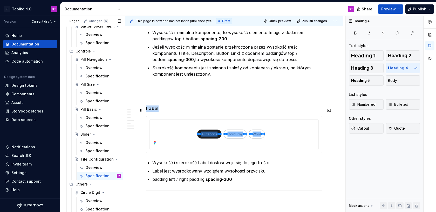
click at [152, 109] on h4 "Label" at bounding box center [234, 108] width 176 height 6
click at [150, 110] on h4 "Image" at bounding box center [234, 108] width 176 height 6
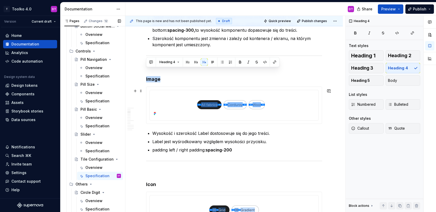
scroll to position [560, 0]
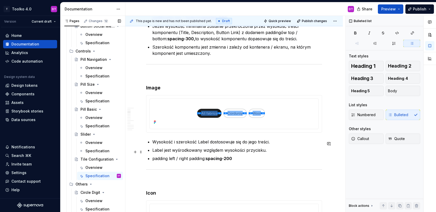
click at [176, 150] on p "Label jest wyśrodkowany względem wysokości przycisku." at bounding box center [237, 150] width 170 height 6
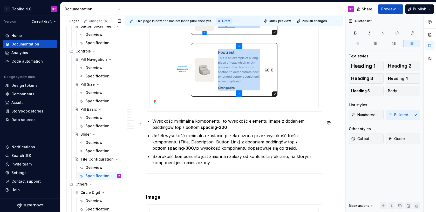
scroll to position [449, 0]
